Goal: Task Accomplishment & Management: Manage account settings

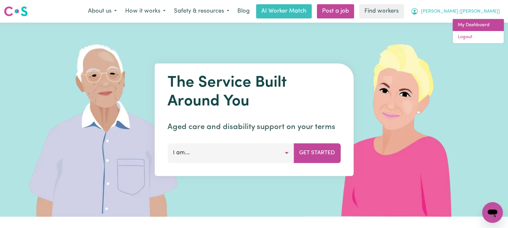
drag, startPoint x: 0, startPoint y: 0, endPoint x: 465, endPoint y: 25, distance: 465.3
click at [465, 25] on link "My Dashboard" at bounding box center [478, 25] width 51 height 12
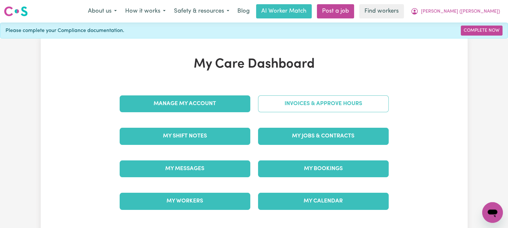
click at [311, 102] on link "Invoices & Approve Hours" at bounding box center [323, 103] width 131 height 17
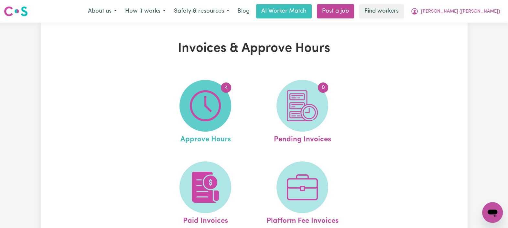
click at [224, 111] on span "4" at bounding box center [206, 106] width 52 height 52
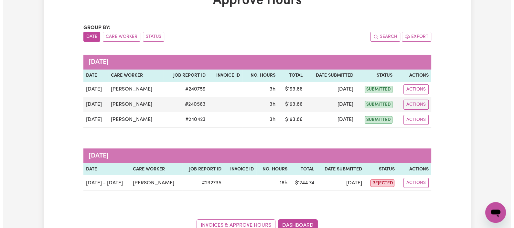
scroll to position [49, 0]
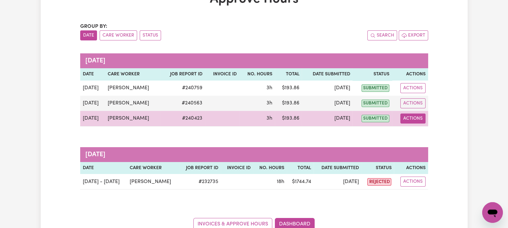
click at [418, 118] on button "Actions" at bounding box center [413, 119] width 25 height 10
click at [423, 133] on link "View Job Report" at bounding box center [429, 133] width 55 height 13
select select "pm"
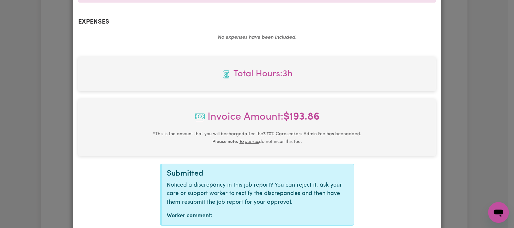
scroll to position [270, 0]
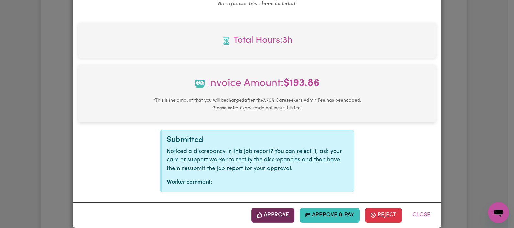
click at [277, 208] on button "Approve" at bounding box center [272, 215] width 43 height 14
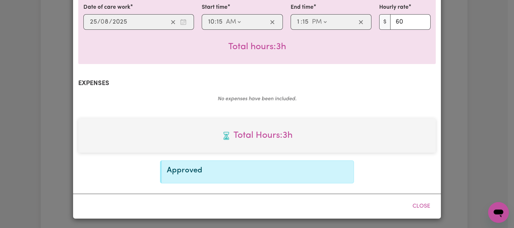
scroll to position [166, 0]
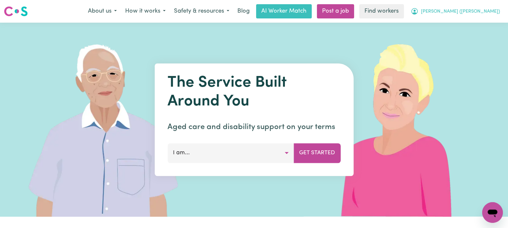
click at [463, 10] on span "[PERSON_NAME] ([PERSON_NAME])" at bounding box center [460, 11] width 79 height 7
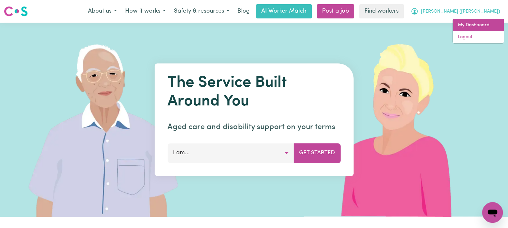
click at [462, 26] on link "My Dashboard" at bounding box center [478, 25] width 51 height 12
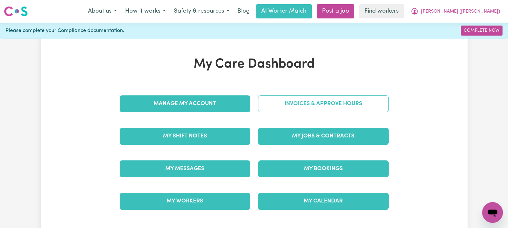
click at [275, 102] on link "Invoices & Approve Hours" at bounding box center [323, 103] width 131 height 17
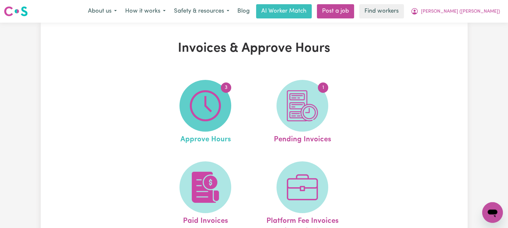
click at [219, 105] on img at bounding box center [205, 105] width 31 height 31
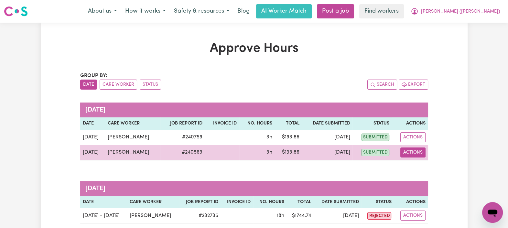
click at [413, 152] on button "Actions" at bounding box center [413, 153] width 25 height 10
click at [418, 166] on link "View Job Report" at bounding box center [429, 167] width 55 height 13
select select "pm"
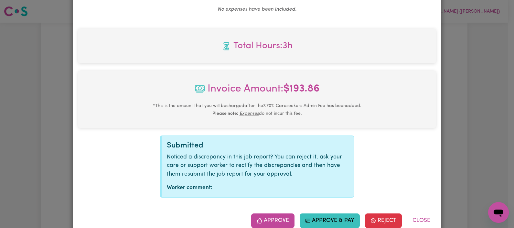
scroll to position [270, 0]
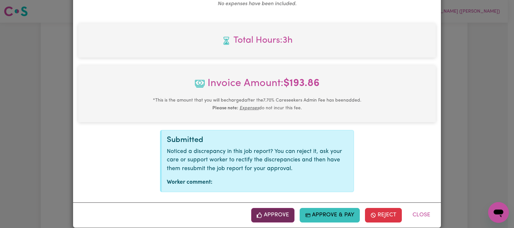
click at [264, 208] on button "Approve" at bounding box center [272, 215] width 43 height 14
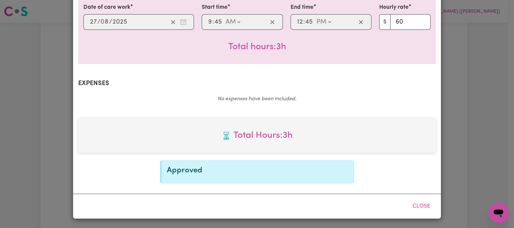
scroll to position [166, 0]
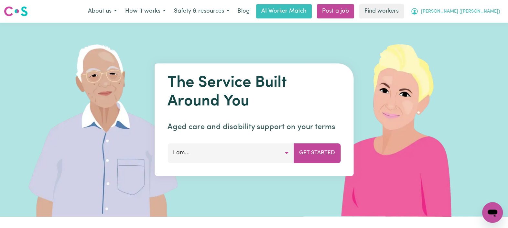
click at [466, 8] on span "[PERSON_NAME] ([PERSON_NAME])" at bounding box center [460, 11] width 79 height 7
click at [469, 18] on button "[PERSON_NAME] ([PERSON_NAME])" at bounding box center [456, 12] width 98 height 14
click at [468, 14] on span "[PERSON_NAME] ([PERSON_NAME])" at bounding box center [460, 11] width 79 height 7
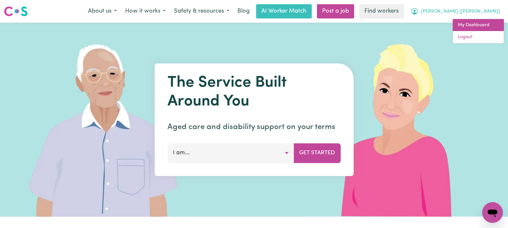
click at [463, 29] on link "My Dashboard" at bounding box center [478, 25] width 51 height 12
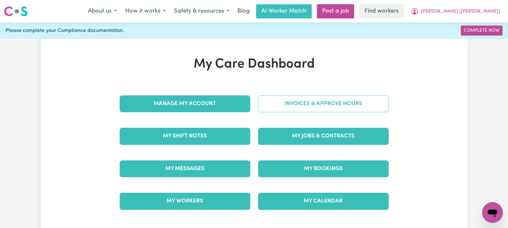
click at [299, 101] on link "Invoices & Approve Hours" at bounding box center [323, 103] width 131 height 17
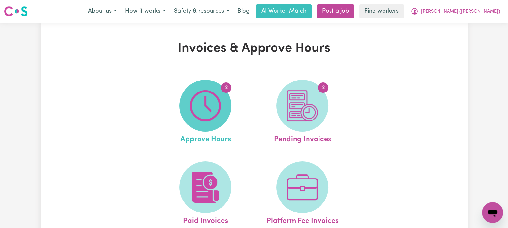
click at [212, 104] on img at bounding box center [205, 105] width 31 height 31
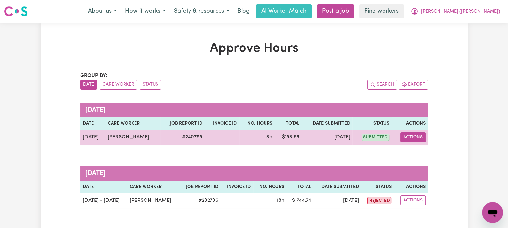
click at [416, 138] on button "Actions" at bounding box center [413, 137] width 25 height 10
click at [424, 151] on link "View Job Report" at bounding box center [429, 152] width 55 height 13
select select "pm"
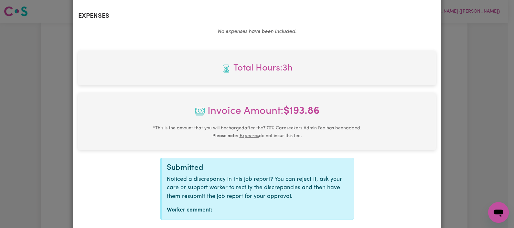
scroll to position [270, 0]
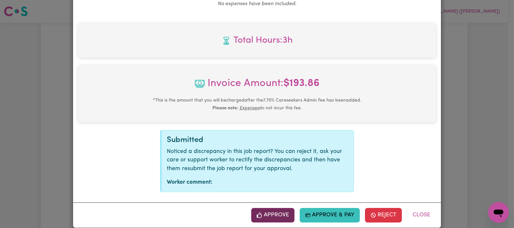
click at [259, 211] on button "Approve" at bounding box center [272, 215] width 43 height 14
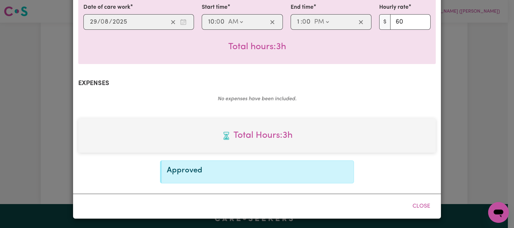
scroll to position [166, 0]
